Goal: Information Seeking & Learning: Learn about a topic

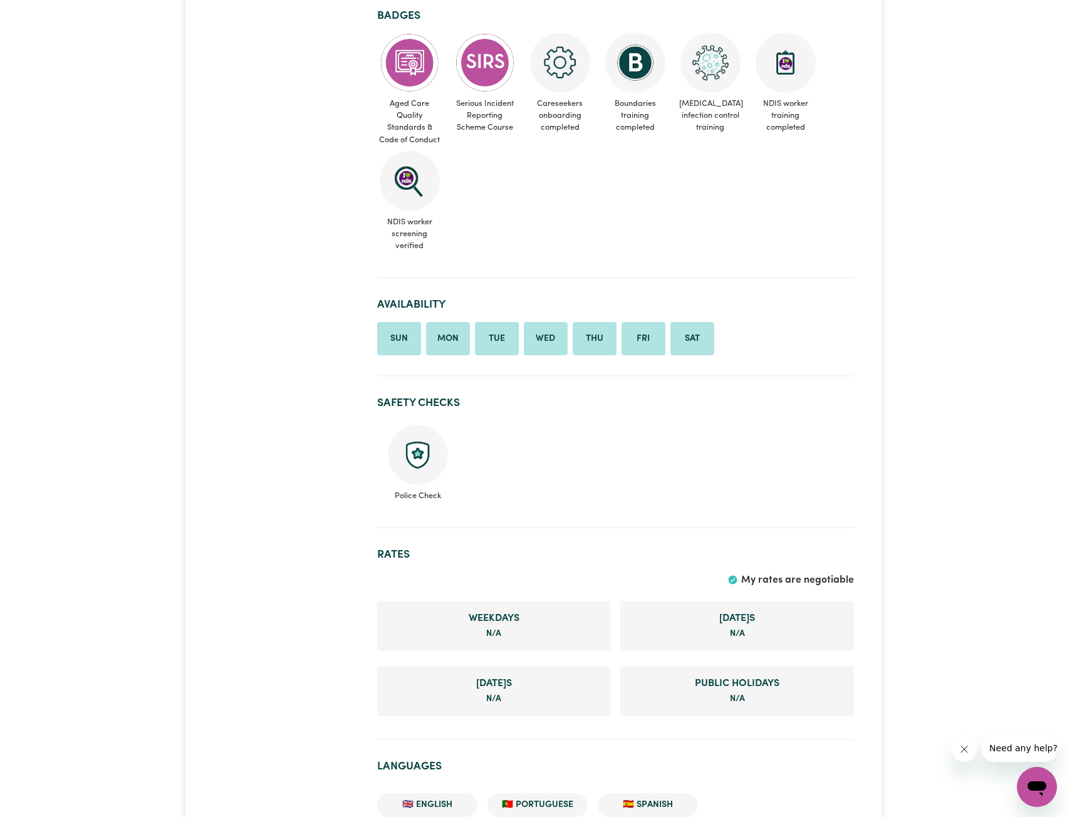
scroll to position [626, 0]
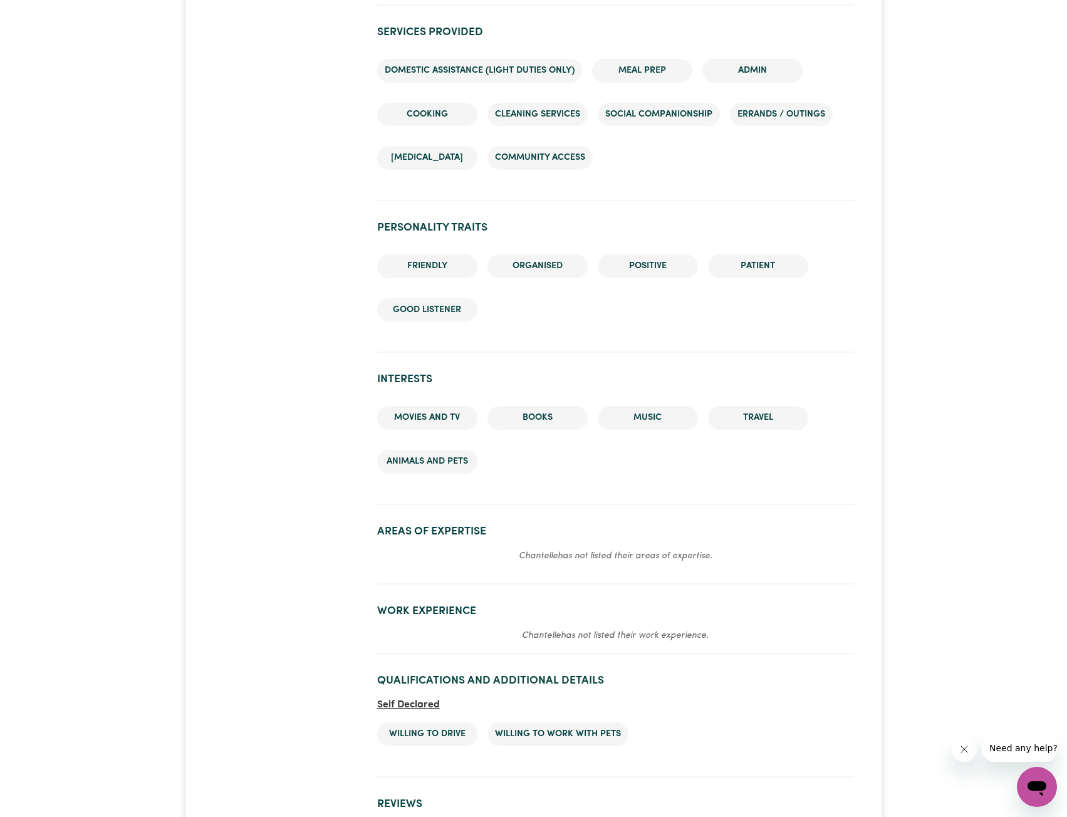
scroll to position [1190, 0]
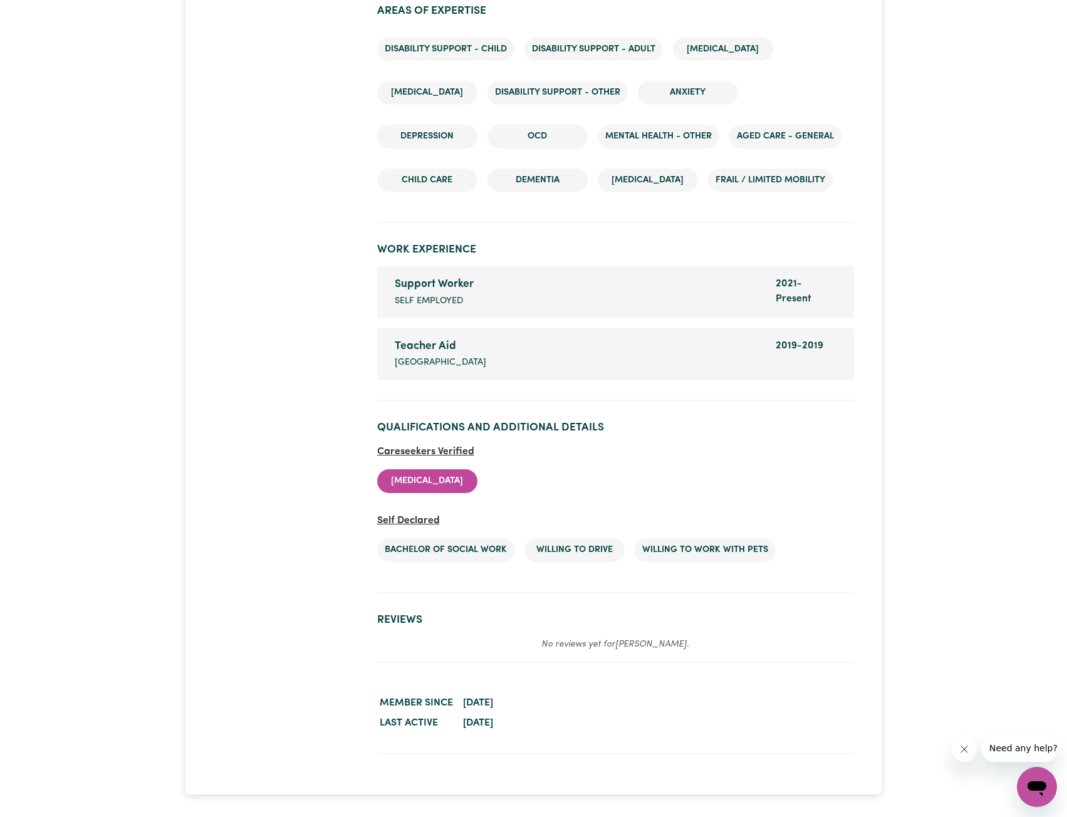
scroll to position [1942, 0]
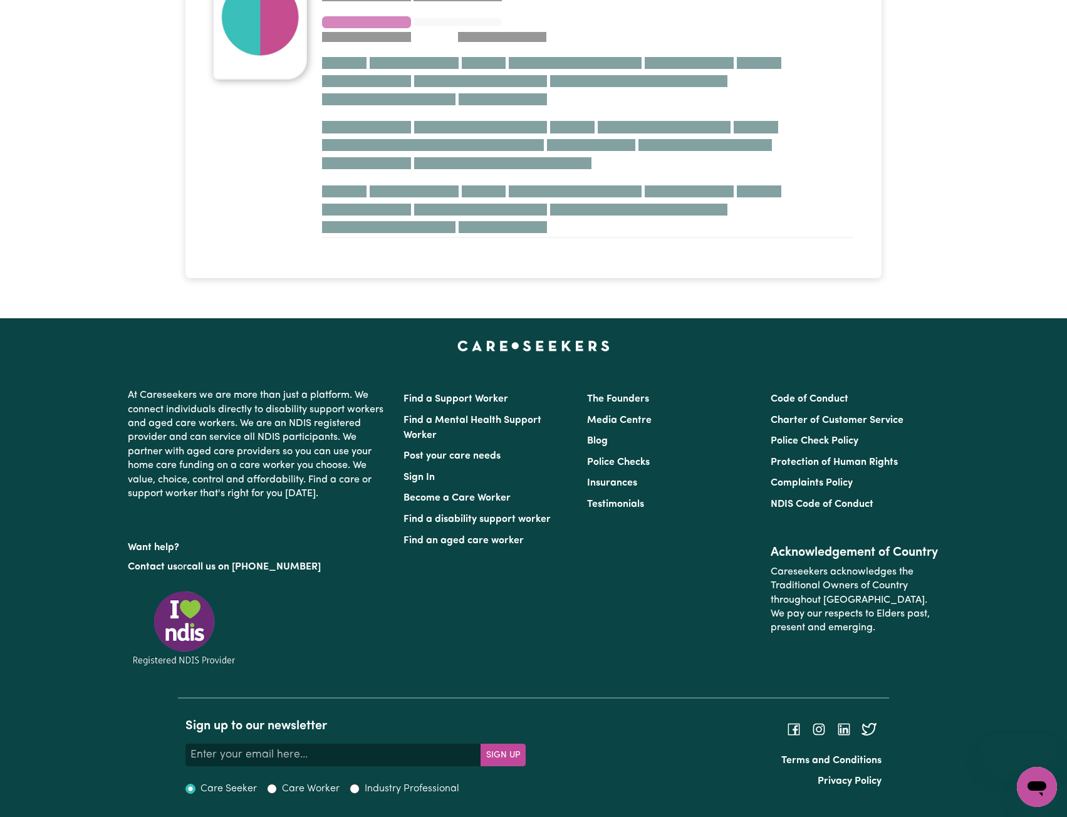
scroll to position [172, 0]
